Goal: Task Accomplishment & Management: Complete application form

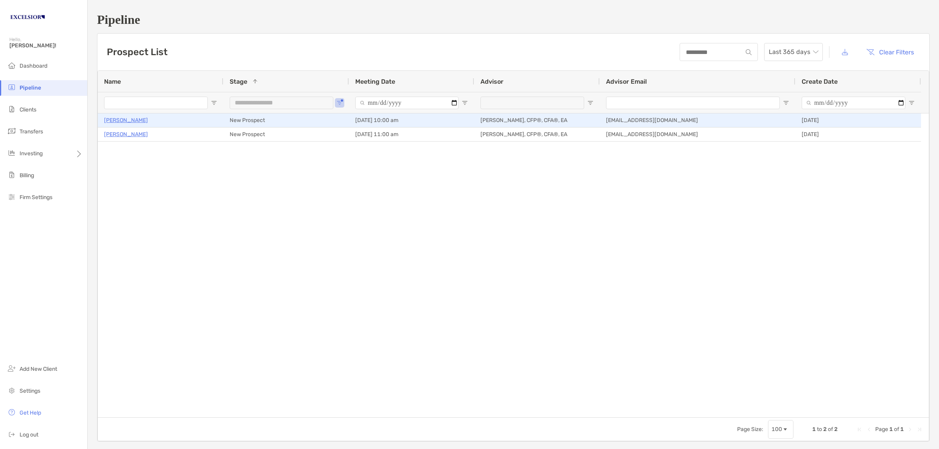
click at [139, 122] on p "[PERSON_NAME]" at bounding box center [126, 120] width 44 height 10
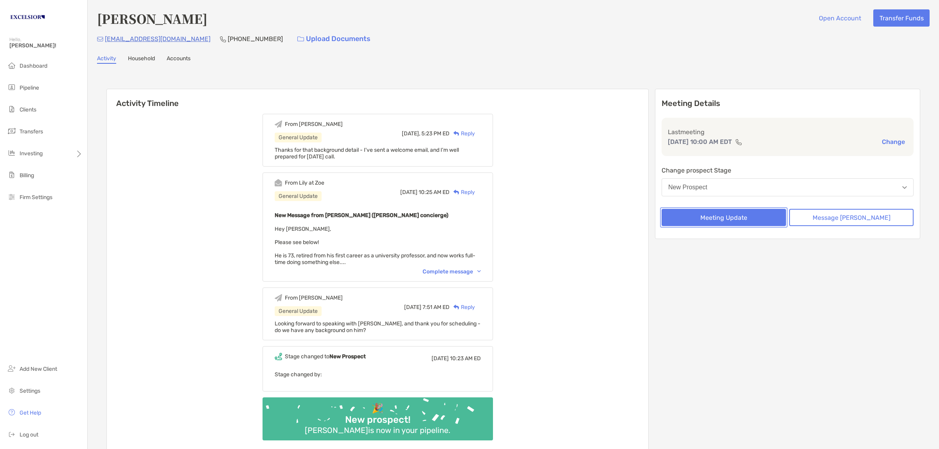
click at [734, 212] on button "Meeting Update" at bounding box center [724, 217] width 124 height 17
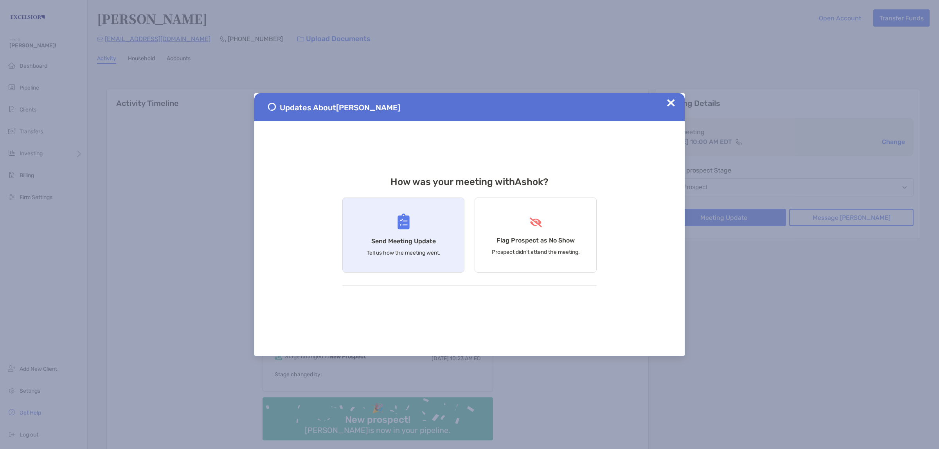
click at [423, 233] on div "Send Meeting Update Tell us how the meeting went." at bounding box center [403, 235] width 122 height 75
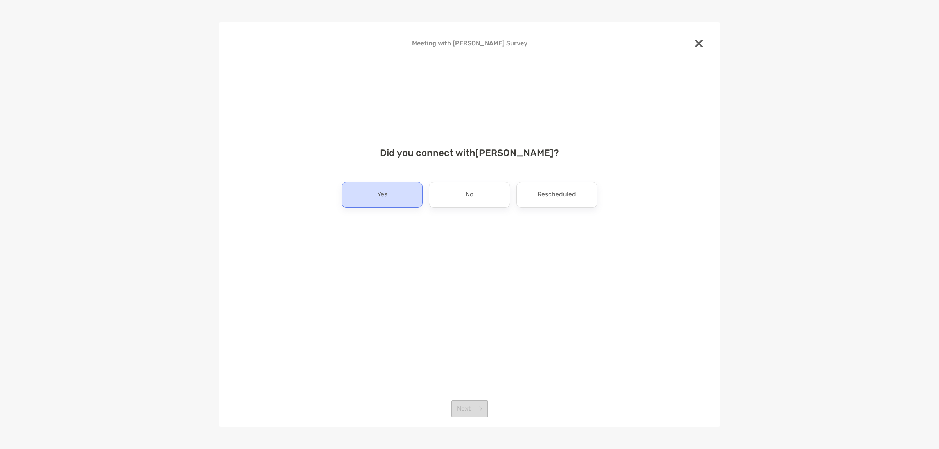
click at [405, 201] on div "Yes" at bounding box center [382, 195] width 81 height 26
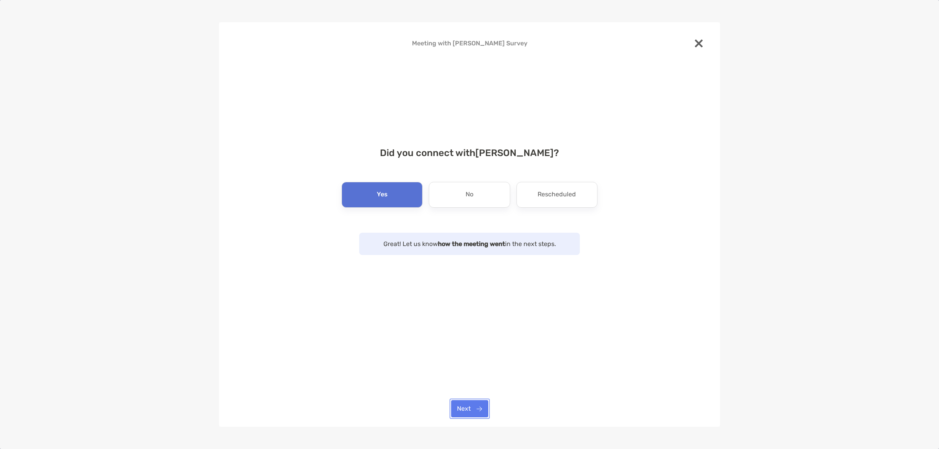
click at [474, 408] on button "Next" at bounding box center [469, 408] width 37 height 17
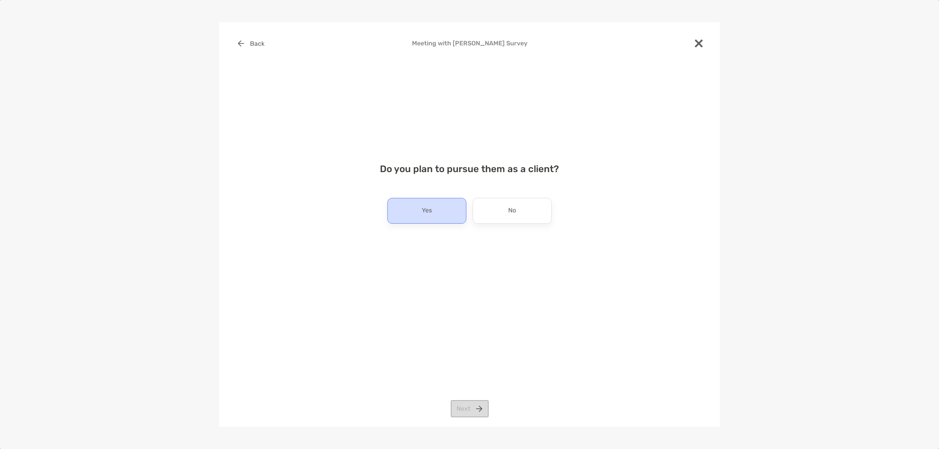
click at [436, 208] on div "Yes" at bounding box center [426, 211] width 79 height 26
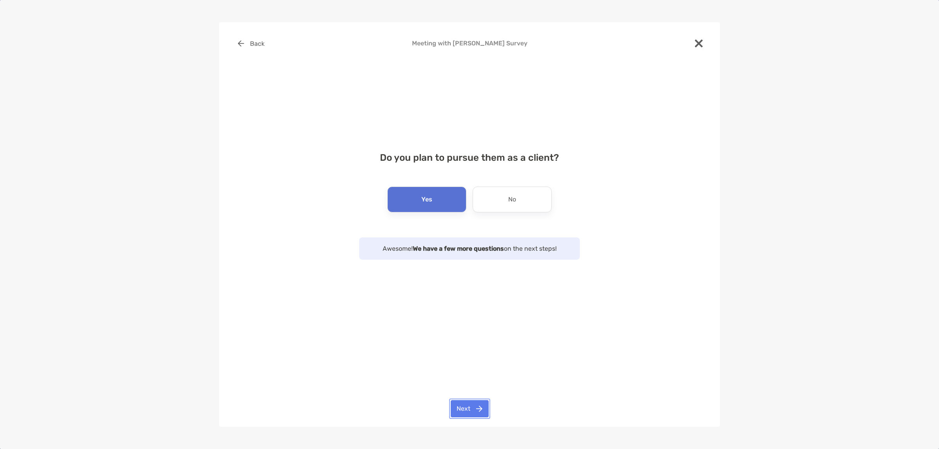
click at [473, 411] on button "Next" at bounding box center [470, 408] width 38 height 17
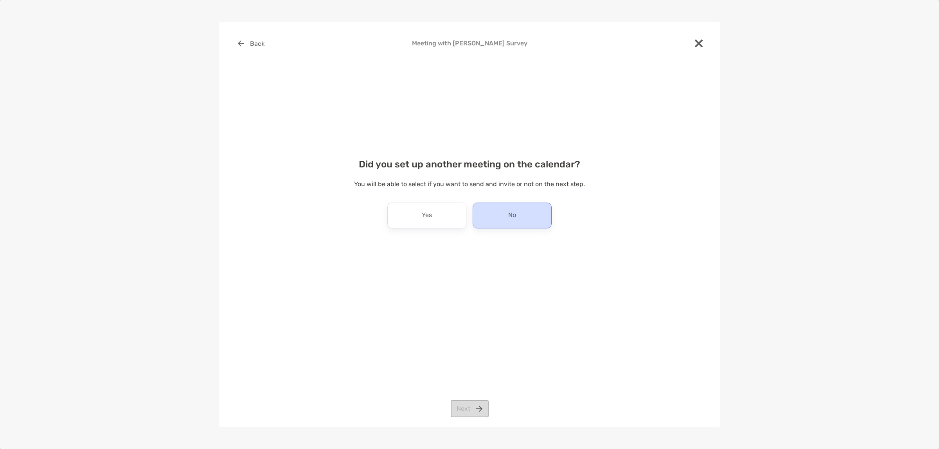
click at [507, 218] on div "No" at bounding box center [512, 216] width 79 height 26
click at [473, 413] on button "Next" at bounding box center [470, 408] width 38 height 17
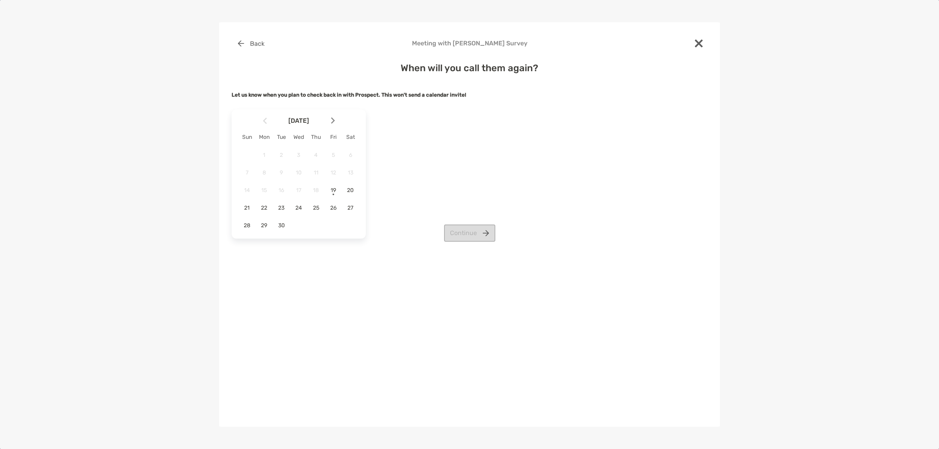
click at [468, 233] on div "Continue" at bounding box center [470, 233] width 476 height 17
click at [333, 121] on img at bounding box center [333, 120] width 4 height 7
click at [333, 190] on span "17" at bounding box center [333, 190] width 13 height 7
click at [468, 234] on button "Continue" at bounding box center [469, 233] width 51 height 17
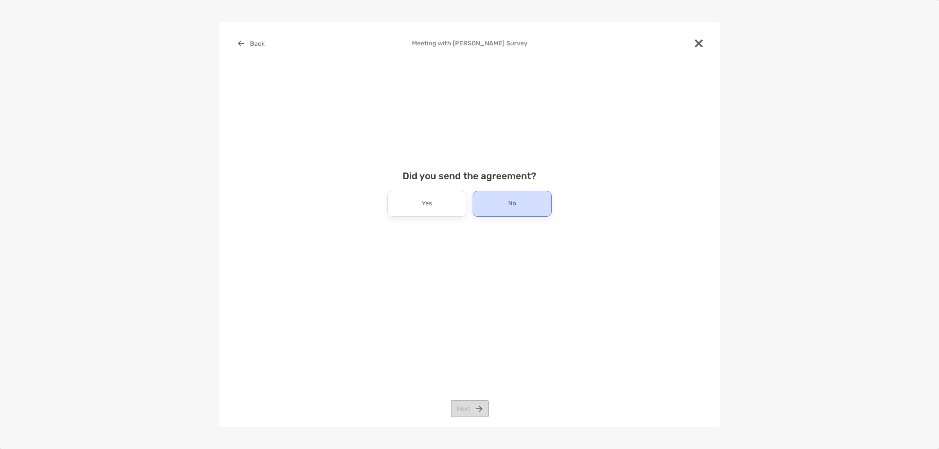
click at [495, 204] on div "No" at bounding box center [512, 204] width 79 height 26
click at [474, 410] on button "Next" at bounding box center [470, 408] width 38 height 17
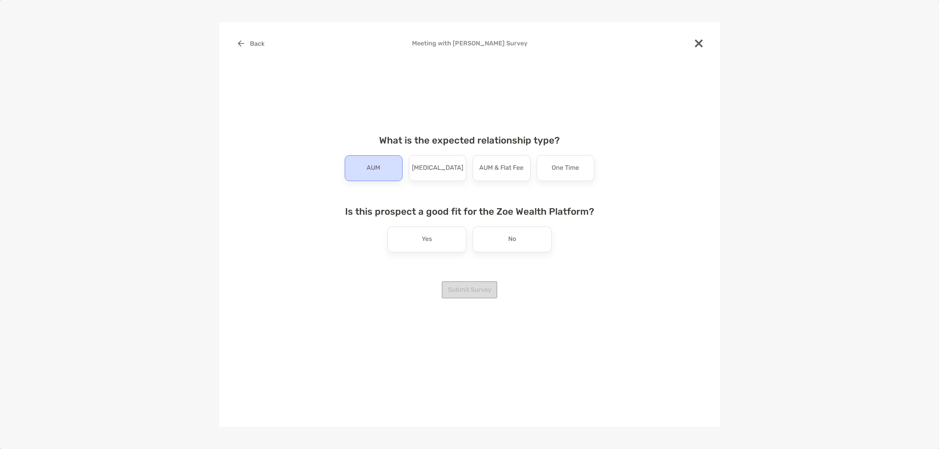
click at [389, 167] on div "AUM" at bounding box center [374, 168] width 58 height 26
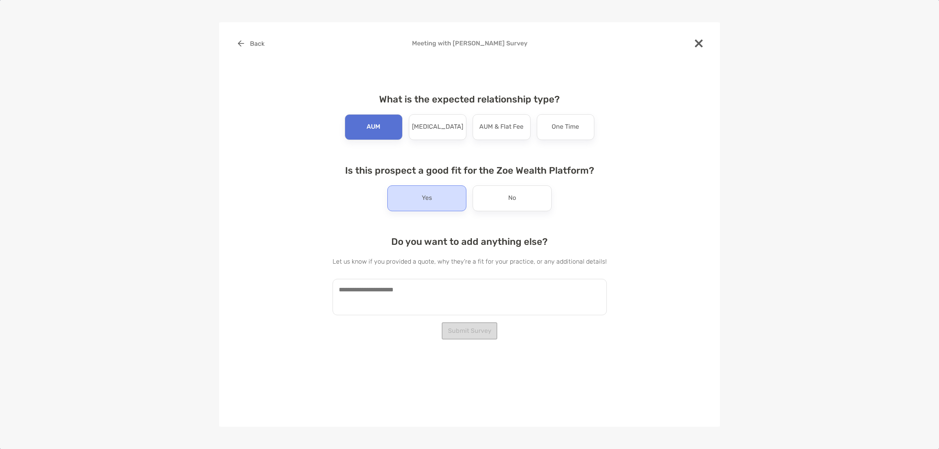
click at [413, 185] on div "Yes" at bounding box center [426, 198] width 79 height 26
click at [432, 286] on textarea at bounding box center [470, 297] width 274 height 36
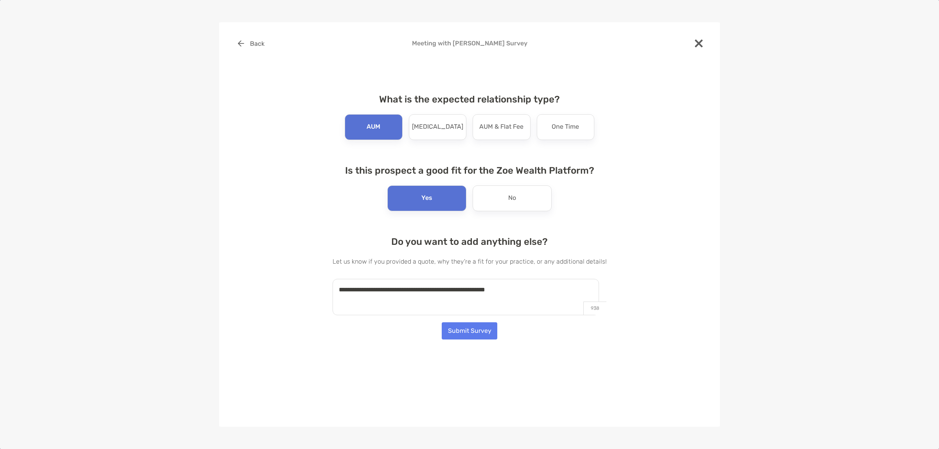
click at [432, 286] on textarea "**********" at bounding box center [466, 297] width 266 height 36
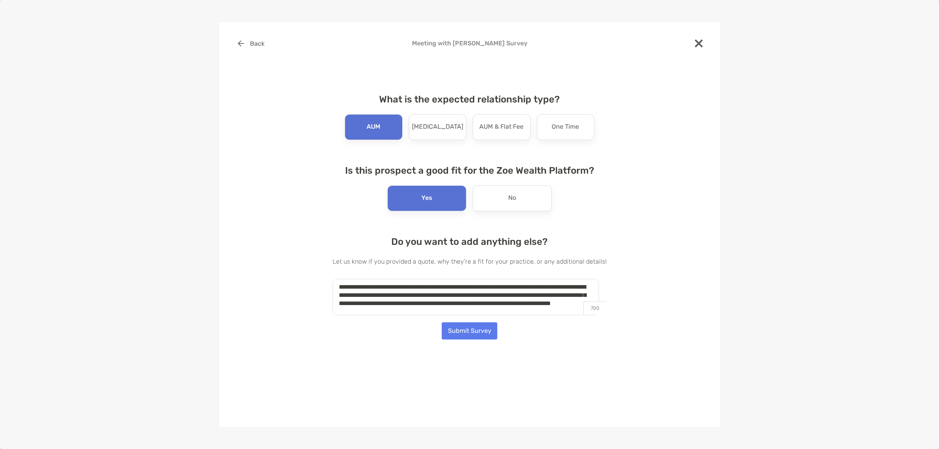
click at [390, 314] on textarea "**********" at bounding box center [466, 297] width 266 height 36
click at [470, 304] on textarea "**********" at bounding box center [466, 297] width 266 height 36
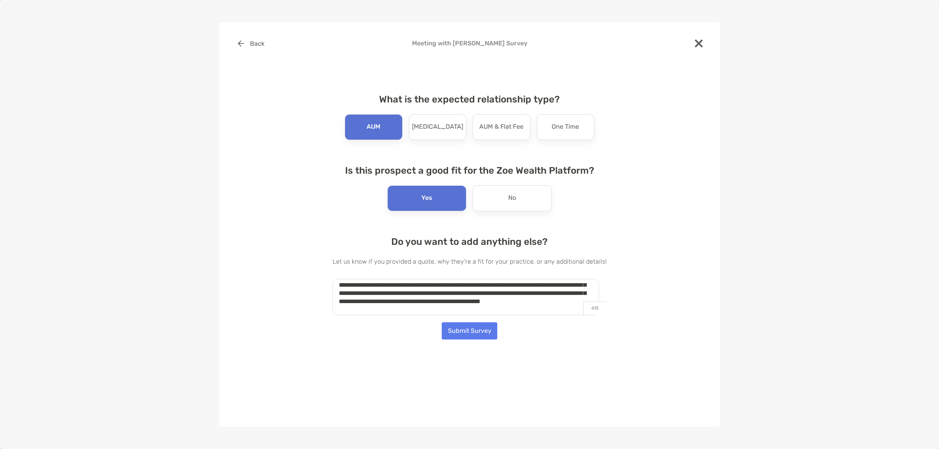
click at [429, 304] on textarea "**********" at bounding box center [466, 297] width 266 height 36
click at [572, 302] on textarea "**********" at bounding box center [466, 297] width 266 height 36
drag, startPoint x: 569, startPoint y: 302, endPoint x: 576, endPoint y: 315, distance: 15.1
click at [576, 315] on textarea "**********" at bounding box center [466, 297] width 266 height 36
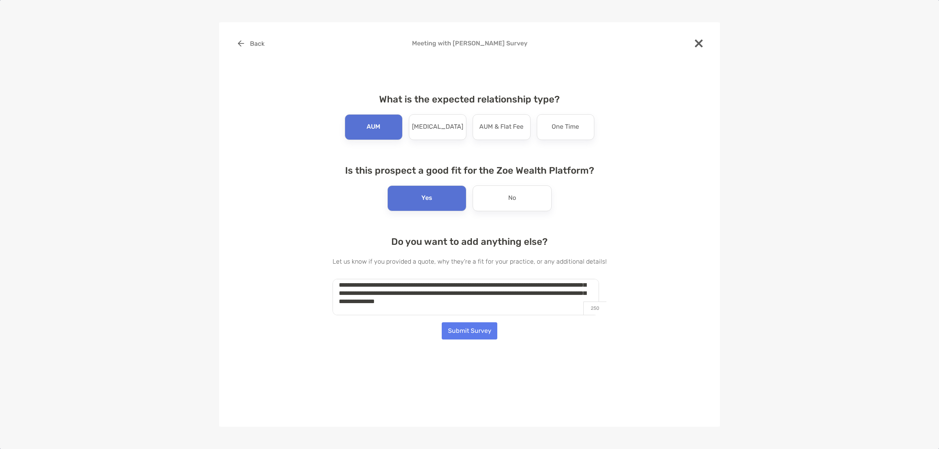
scroll to position [52, 0]
type textarea "**********"
click at [468, 332] on button "Submit Survey" at bounding box center [470, 330] width 56 height 17
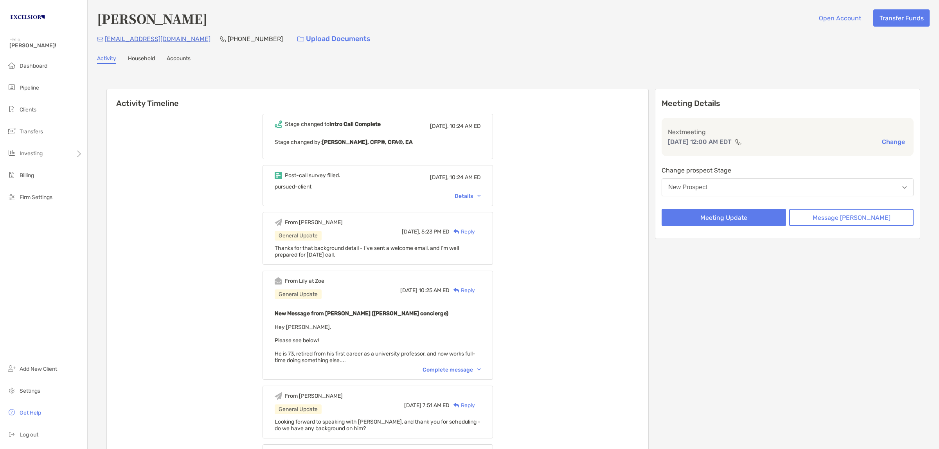
click at [474, 194] on div "Details" at bounding box center [468, 196] width 26 height 7
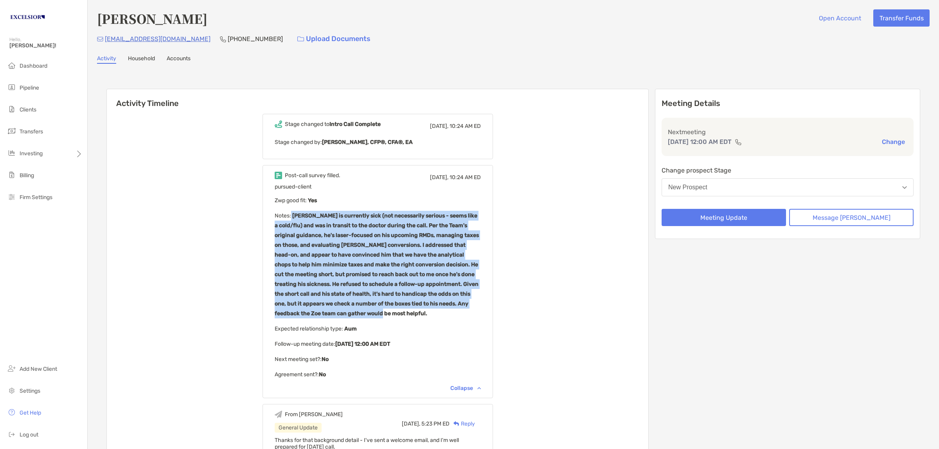
drag, startPoint x: 368, startPoint y: 313, endPoint x: 302, endPoint y: 213, distance: 119.7
click at [302, 213] on p "Notes : [PERSON_NAME] is currently sick (not necessarily serious - seems like a…" at bounding box center [378, 265] width 206 height 108
copy b "[PERSON_NAME] is currently sick (not necessarily serious - seems like a cold/fl…"
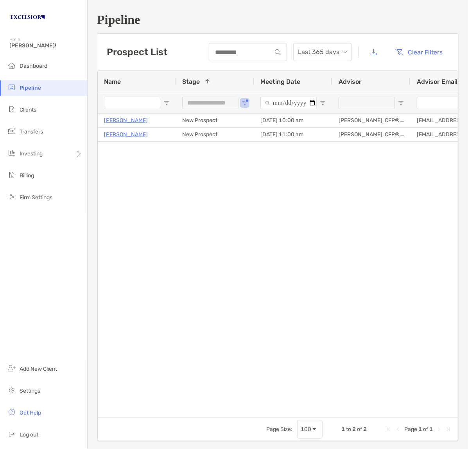
click at [187, 187] on div "Ashok Chakraborty New Prospect 09/19/2025 - 10:00 am Carl Friedrich, CFP®, CFA®…" at bounding box center [278, 261] width 360 height 296
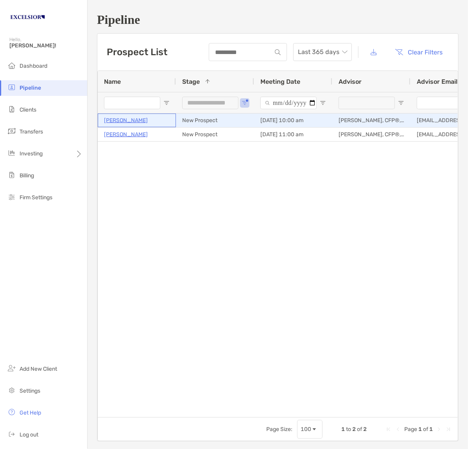
click at [137, 121] on p "[PERSON_NAME]" at bounding box center [126, 120] width 44 height 10
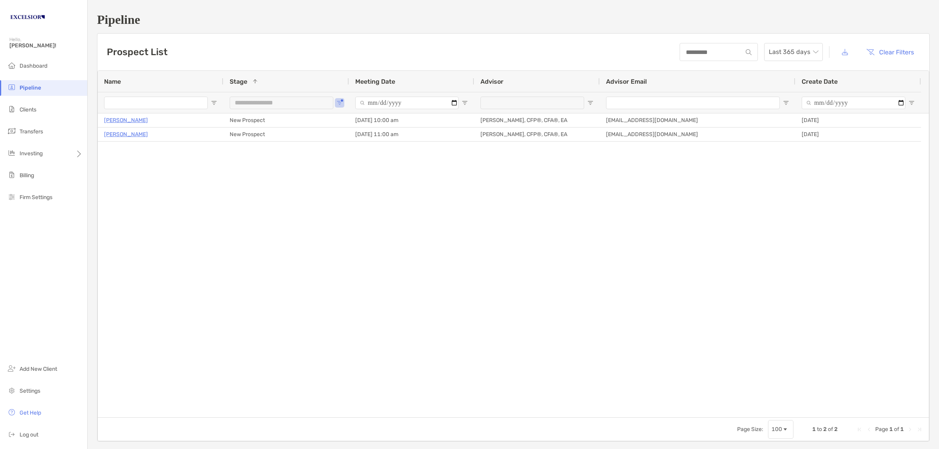
click at [468, 38] on div "Prospect List Last 365 days Clear Filters" at bounding box center [513, 52] width 832 height 37
click at [468, 23] on h1 "Pipeline" at bounding box center [513, 20] width 833 height 14
click at [292, 8] on div "**********" at bounding box center [513, 227] width 851 height 454
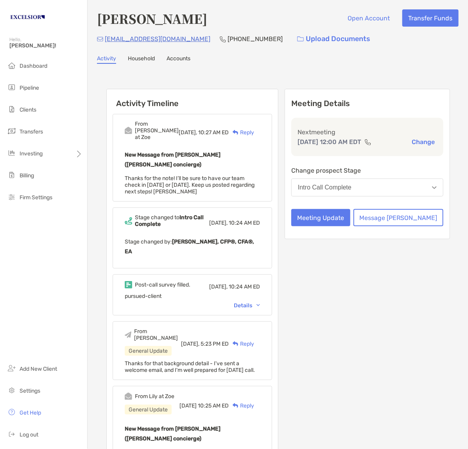
click at [260, 302] on div "Details" at bounding box center [247, 305] width 26 height 7
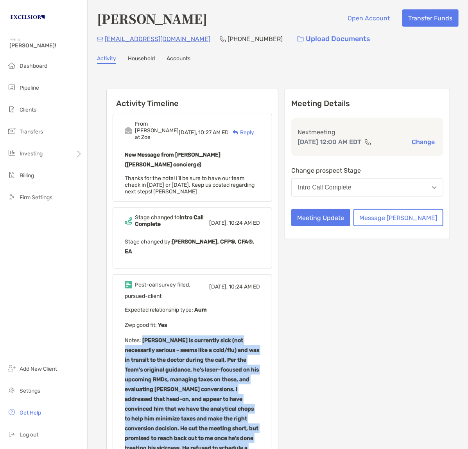
drag, startPoint x: 142, startPoint y: 292, endPoint x: 238, endPoint y: 409, distance: 151.0
click at [238, 409] on p "Notes : [PERSON_NAME] is currently sick (not necessarily serious - seems like a…" at bounding box center [192, 418] width 135 height 166
copy b "[PERSON_NAME] is currently sick (not necessarily serious - seems like a cold/fl…"
